Goal: Task Accomplishment & Management: Manage account settings

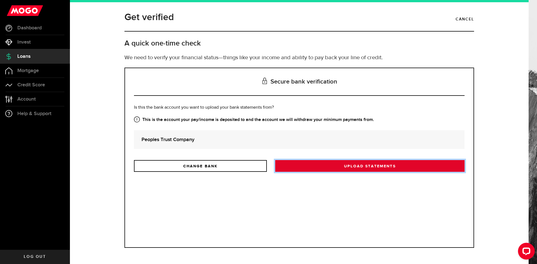
click at [312, 165] on link "Upload statements" at bounding box center [369, 166] width 189 height 12
click at [380, 166] on link "Upload statements" at bounding box center [369, 166] width 189 height 12
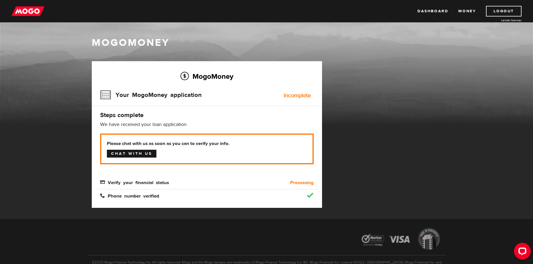
click at [146, 157] on link "Chat with us" at bounding box center [131, 154] width 49 height 8
click at [463, 11] on link "Money" at bounding box center [467, 11] width 18 height 11
click at [430, 15] on link "Dashboard" at bounding box center [432, 11] width 31 height 11
click at [27, 17] on div "Dashboard Money Logout Lender licences Dashboard Money Logout Lender licences" at bounding box center [266, 11] width 533 height 22
click at [31, 12] on img at bounding box center [27, 11] width 33 height 11
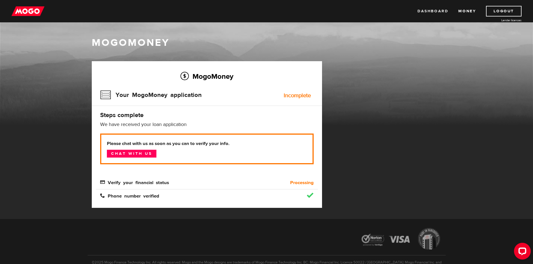
click at [426, 13] on link "Dashboard" at bounding box center [432, 11] width 31 height 11
